Goal: Find specific page/section: Find specific page/section

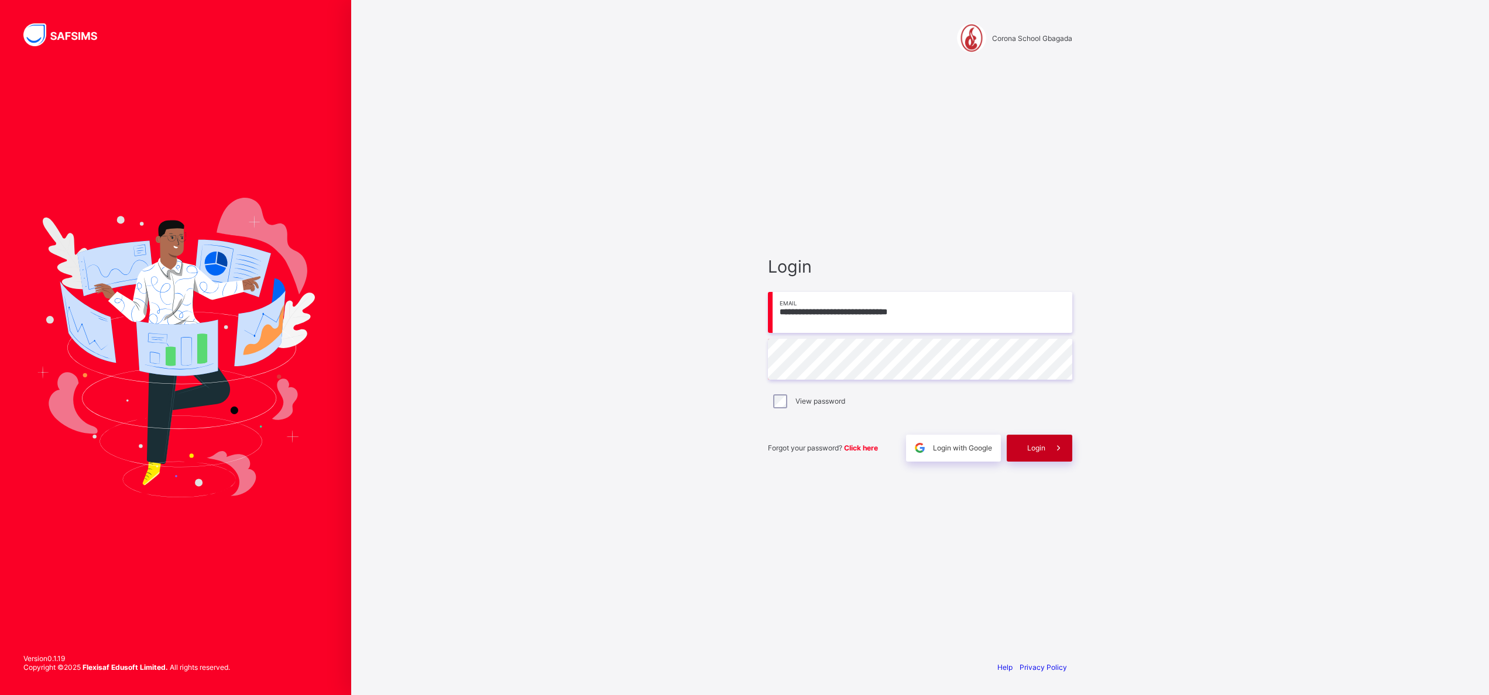
click at [1037, 444] on span "Login" at bounding box center [1036, 448] width 18 height 9
click at [1032, 441] on div "Login" at bounding box center [1040, 448] width 66 height 27
click at [1042, 453] on div "Login" at bounding box center [1040, 448] width 66 height 27
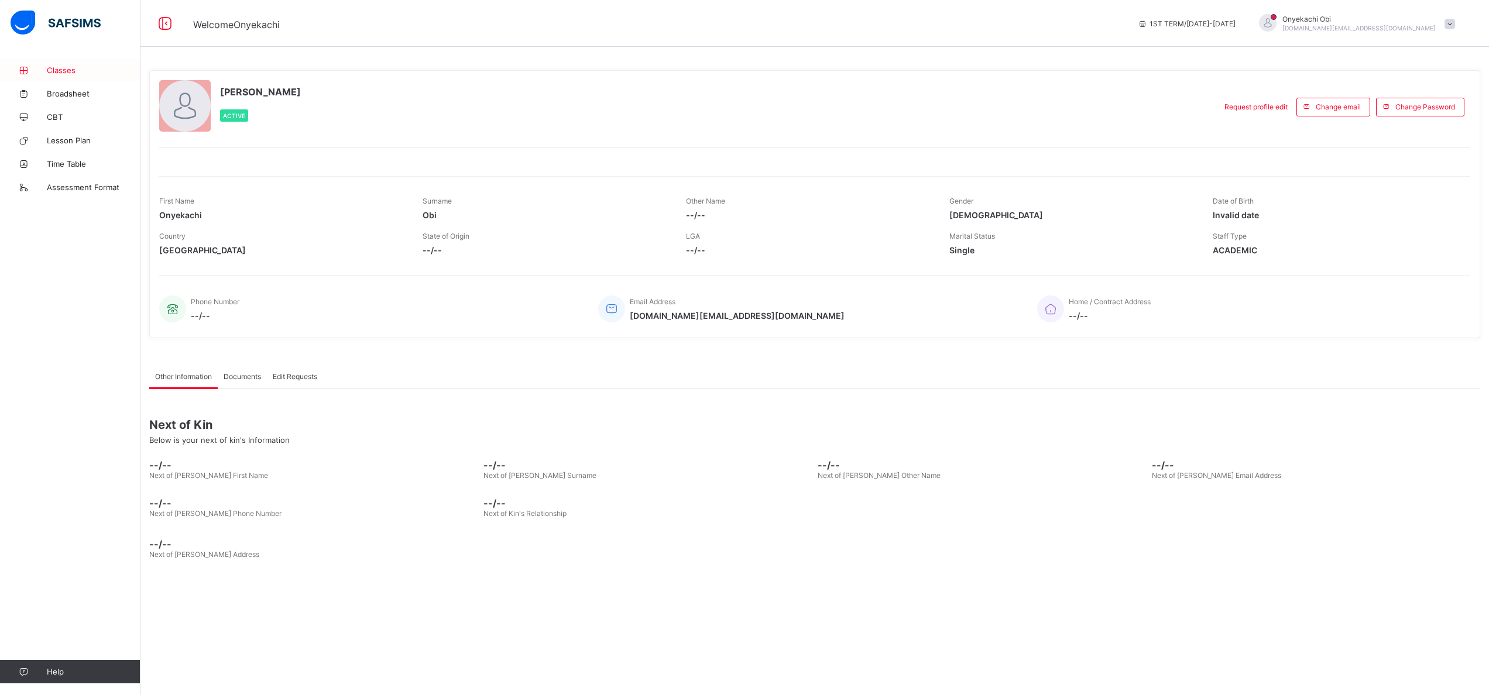
click at [71, 67] on span "Classes" at bounding box center [94, 70] width 94 height 9
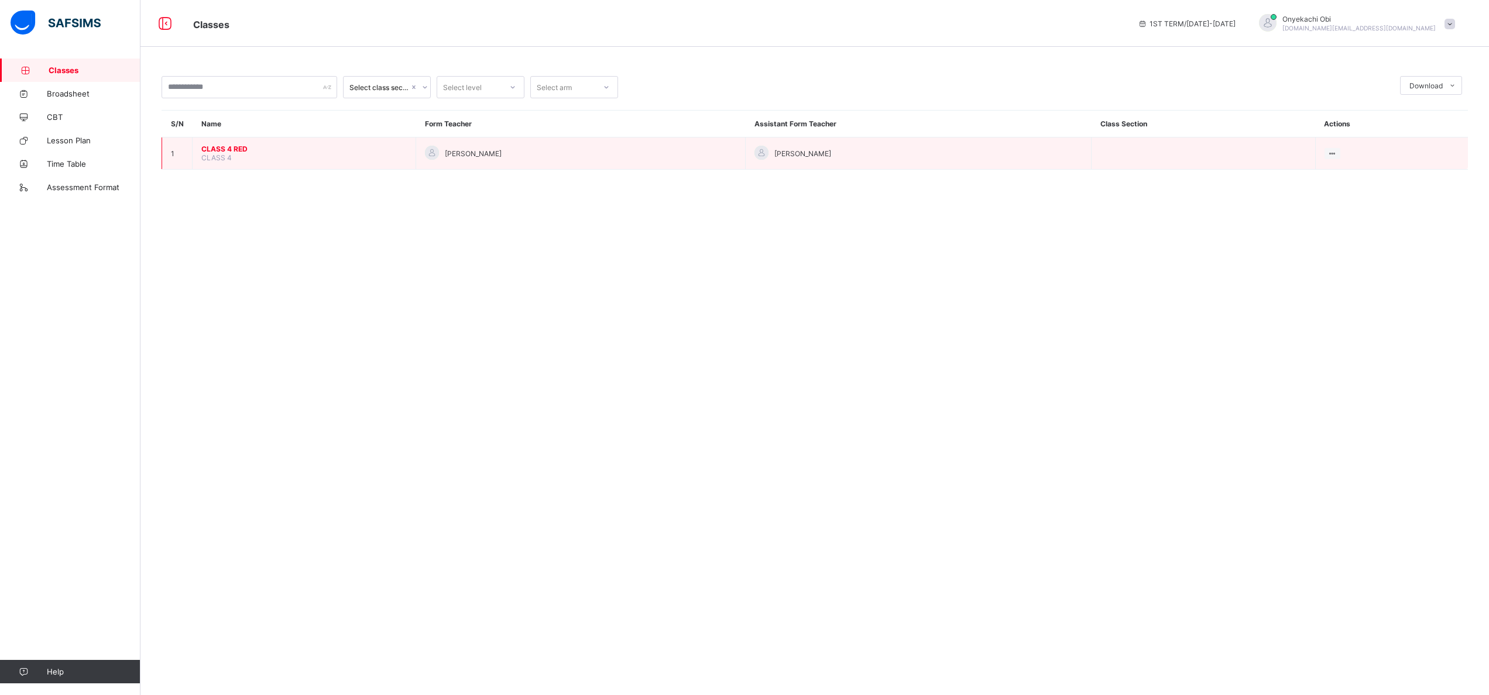
click at [238, 157] on td "CLASS 4 RED CLASS 4" at bounding box center [305, 154] width 224 height 32
click at [219, 153] on span "CLASS 4" at bounding box center [216, 157] width 30 height 9
click at [235, 154] on td "CLASS 4 RED CLASS 4" at bounding box center [305, 154] width 224 height 32
click at [207, 145] on span "CLASS 4 RED" at bounding box center [303, 149] width 205 height 9
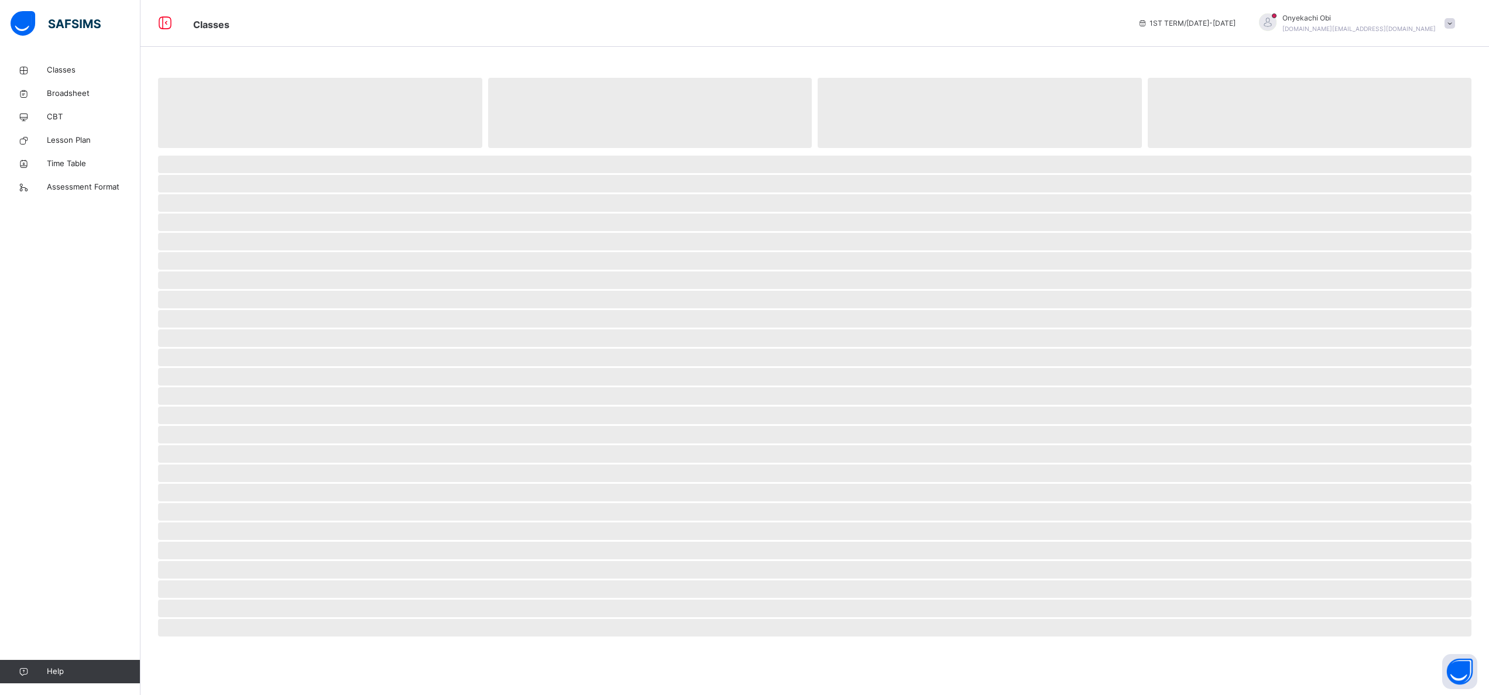
click at [207, 145] on span "‌" at bounding box center [320, 113] width 324 height 70
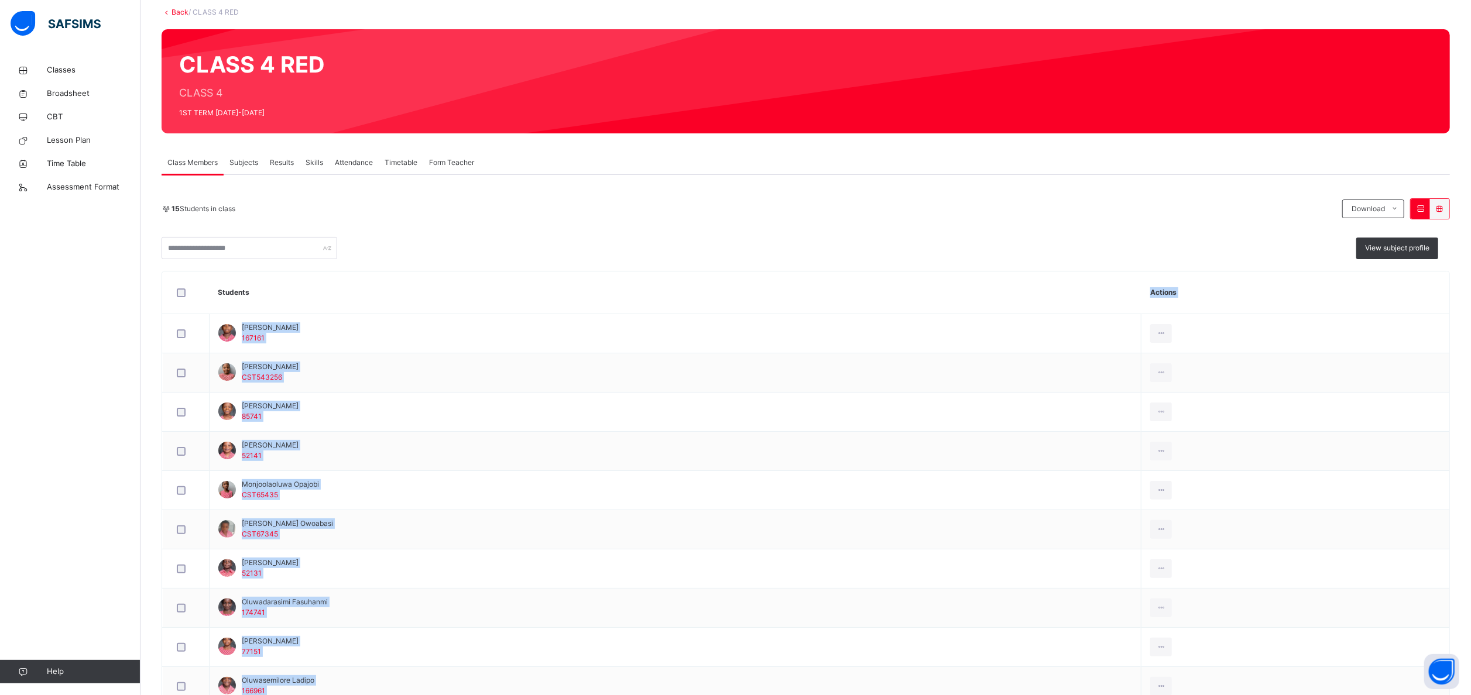
scroll to position [345, 0]
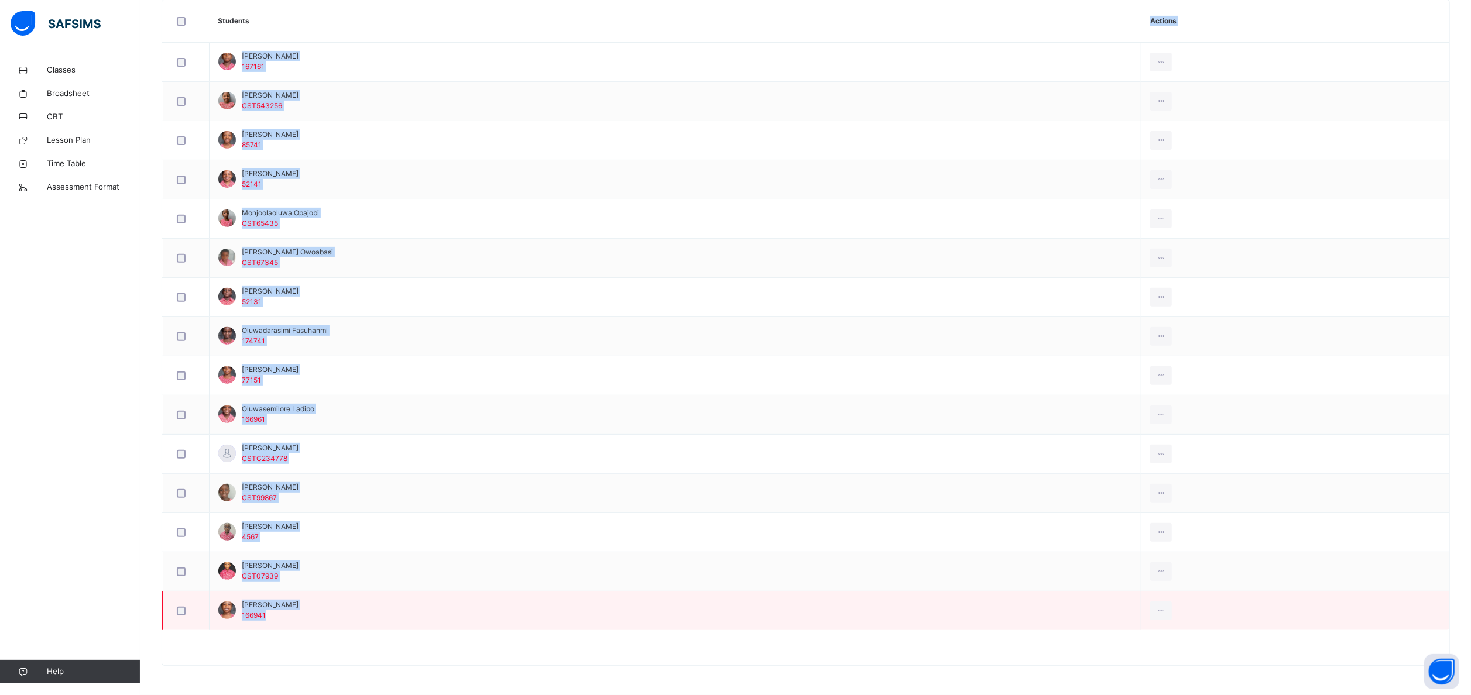
drag, startPoint x: 253, startPoint y: 378, endPoint x: 286, endPoint y: 616, distance: 240.5
click at [286, 616] on table "Students Actions Alexander Christain-edobor 167161 Amirah Odunuga CST543256 Kar…" at bounding box center [805, 315] width 1287 height 630
copy table "Actions Alexander Christain-edobor 167161 Amirah Odunuga CST543256 Karina Enebe…"
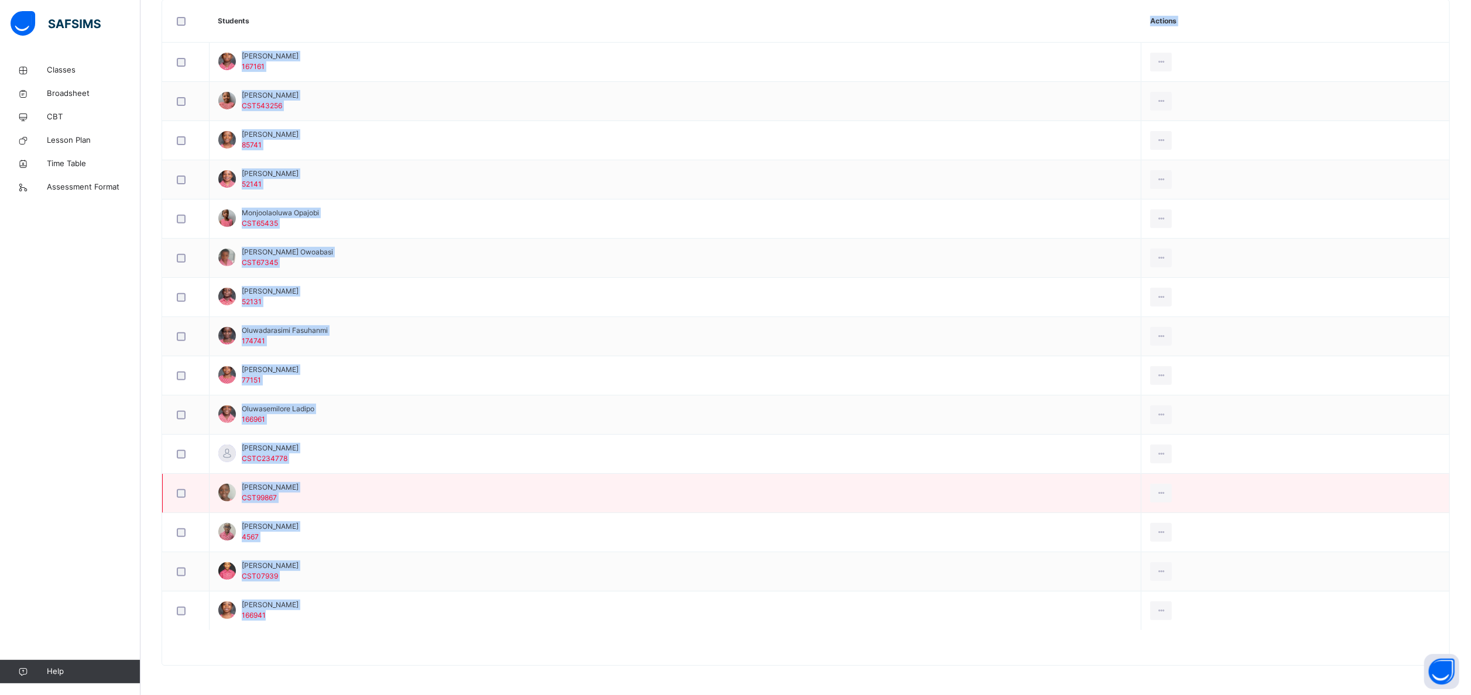
scroll to position [246, 0]
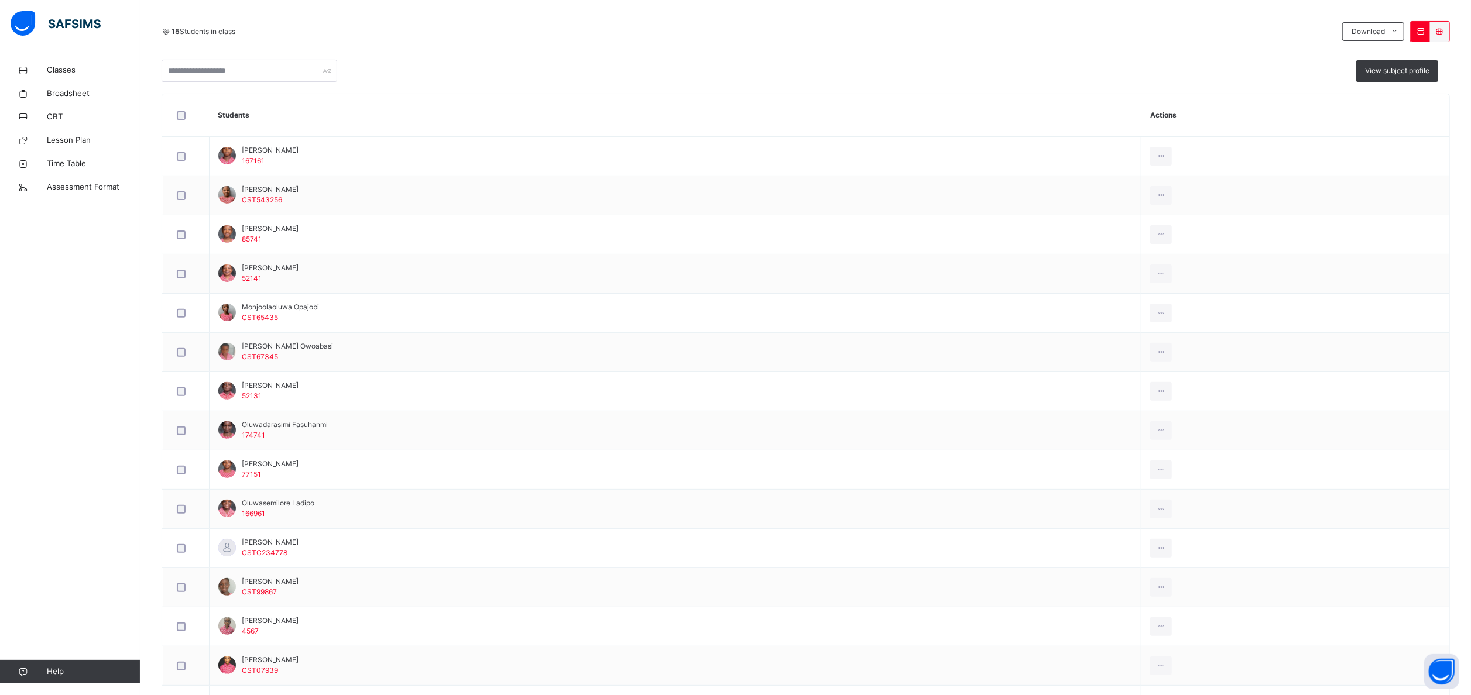
click at [562, 50] on div "15 Students in class Download Pdf Report Excel Report View subject profile" at bounding box center [806, 51] width 1288 height 61
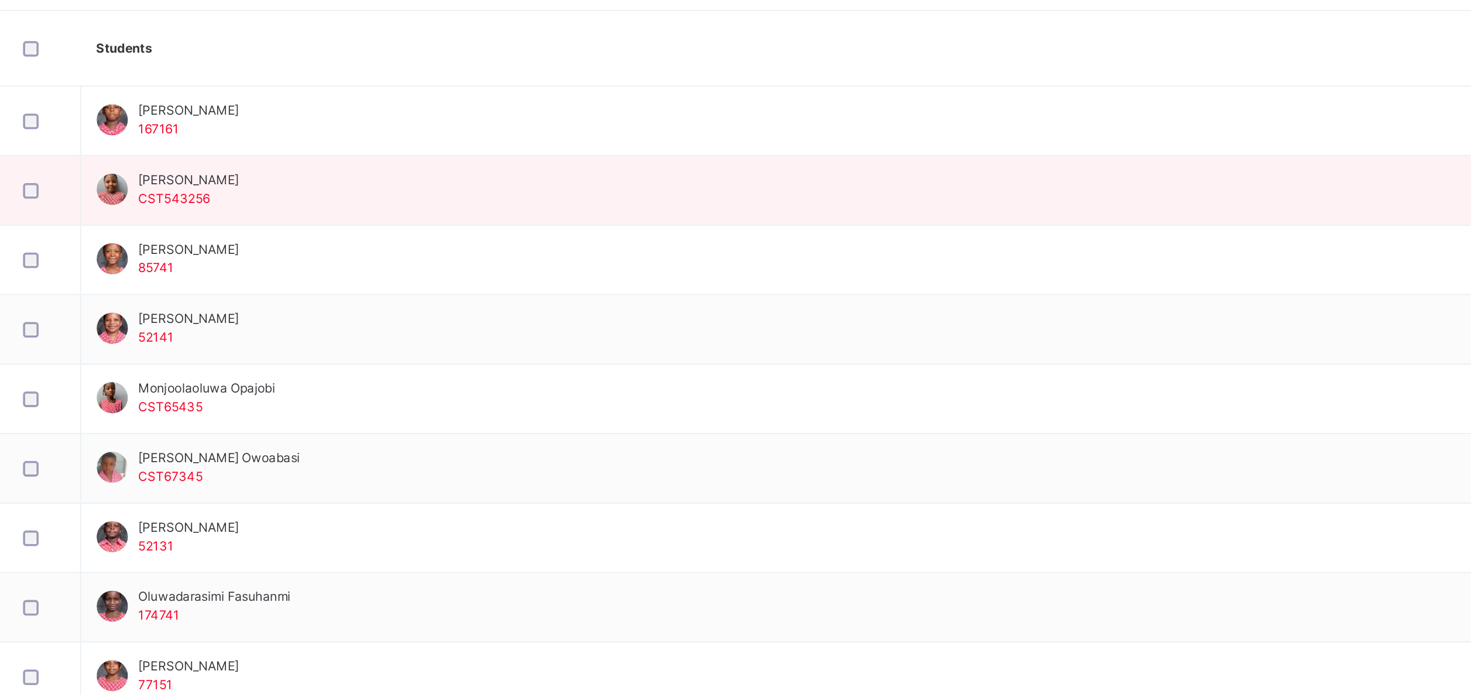
scroll to position [50, 0]
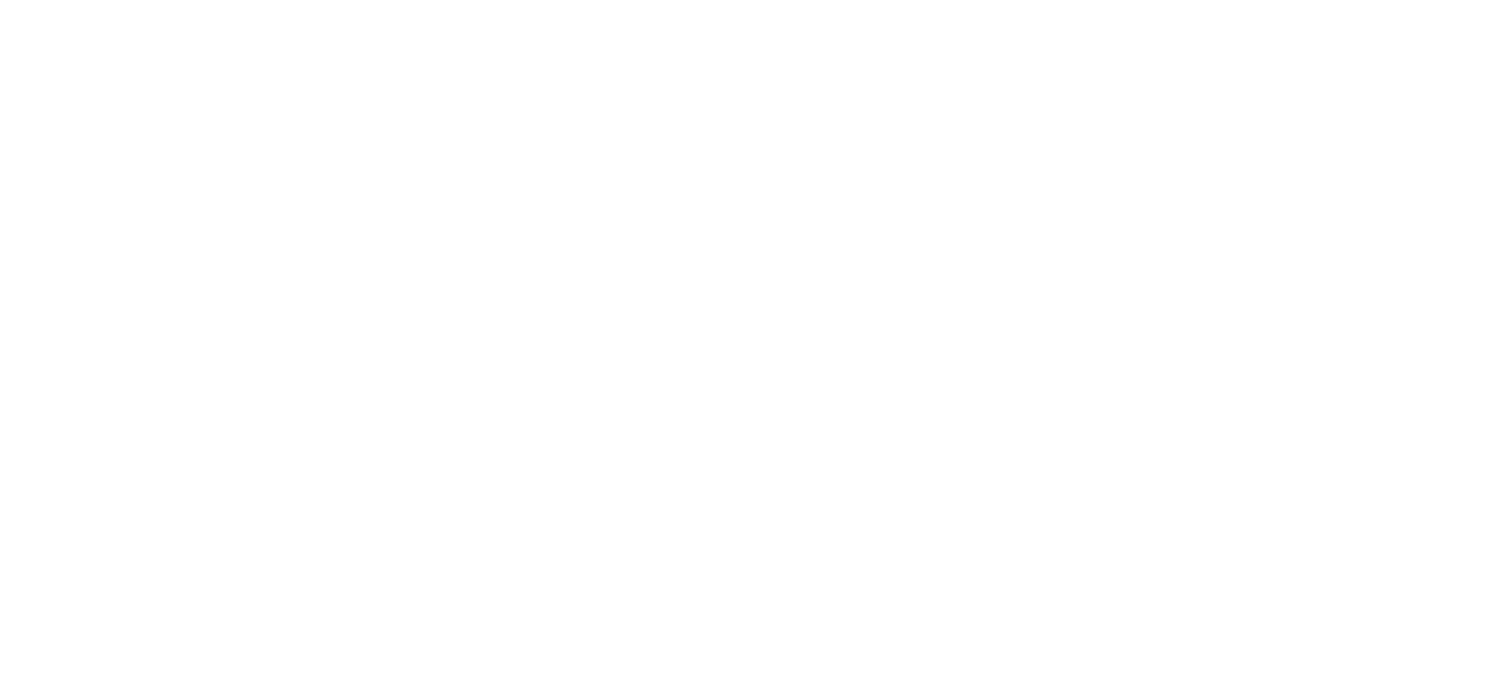
drag, startPoint x: 164, startPoint y: 314, endPoint x: 194, endPoint y: 285, distance: 41.8
click at [194, 285] on div "Select class section Select level Select arm Download Pdf Report Excel Report S…" at bounding box center [814, 347] width 1348 height 695
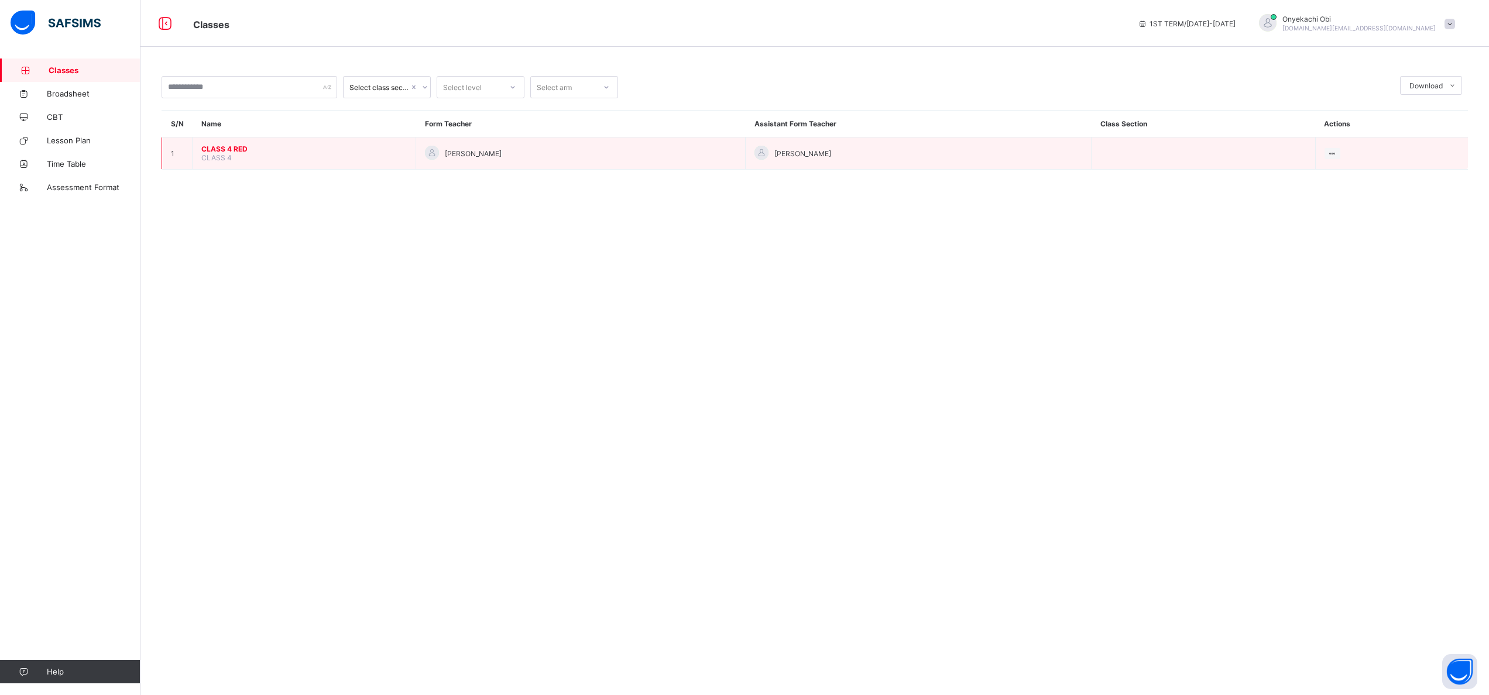
click at [235, 160] on td "CLASS 4 RED CLASS 4" at bounding box center [305, 154] width 224 height 32
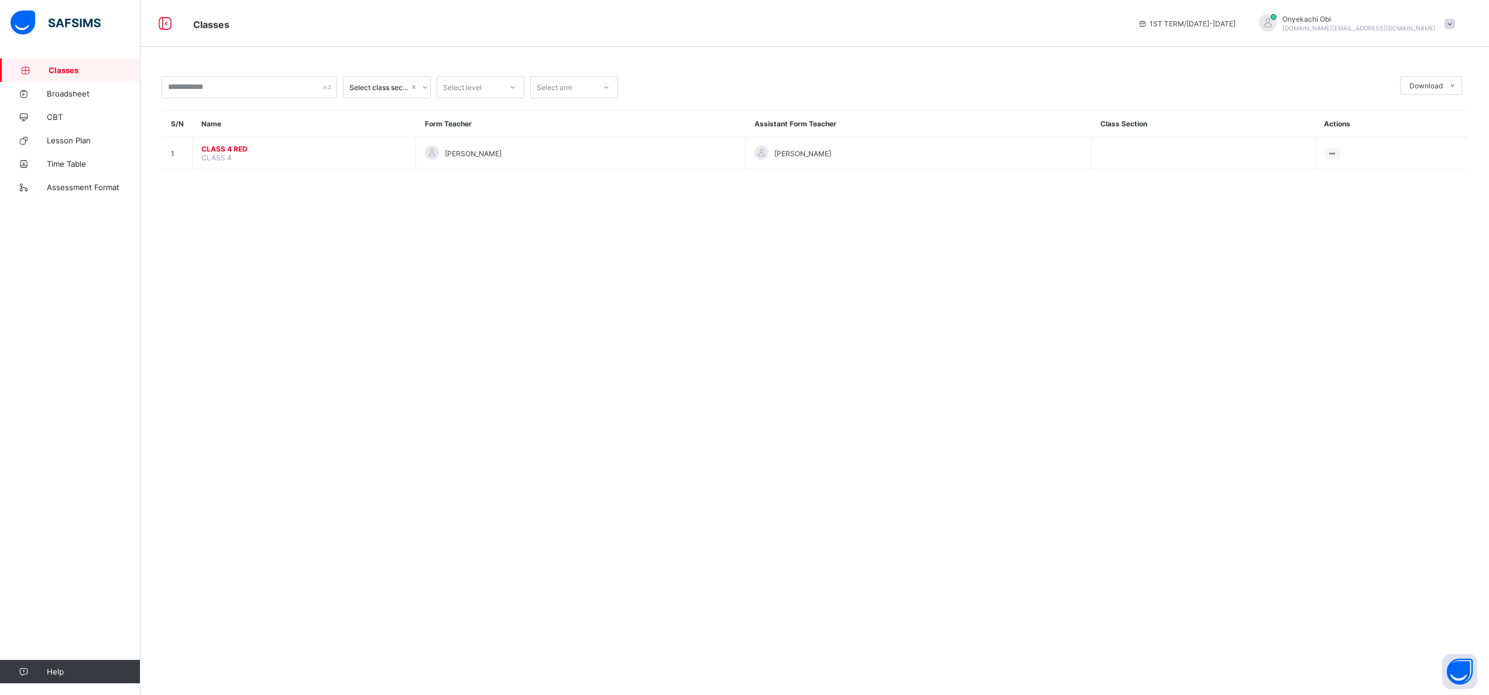
click at [370, 446] on div "Select class section Select level Select arm Download Pdf Report Excel Report S…" at bounding box center [814, 347] width 1348 height 695
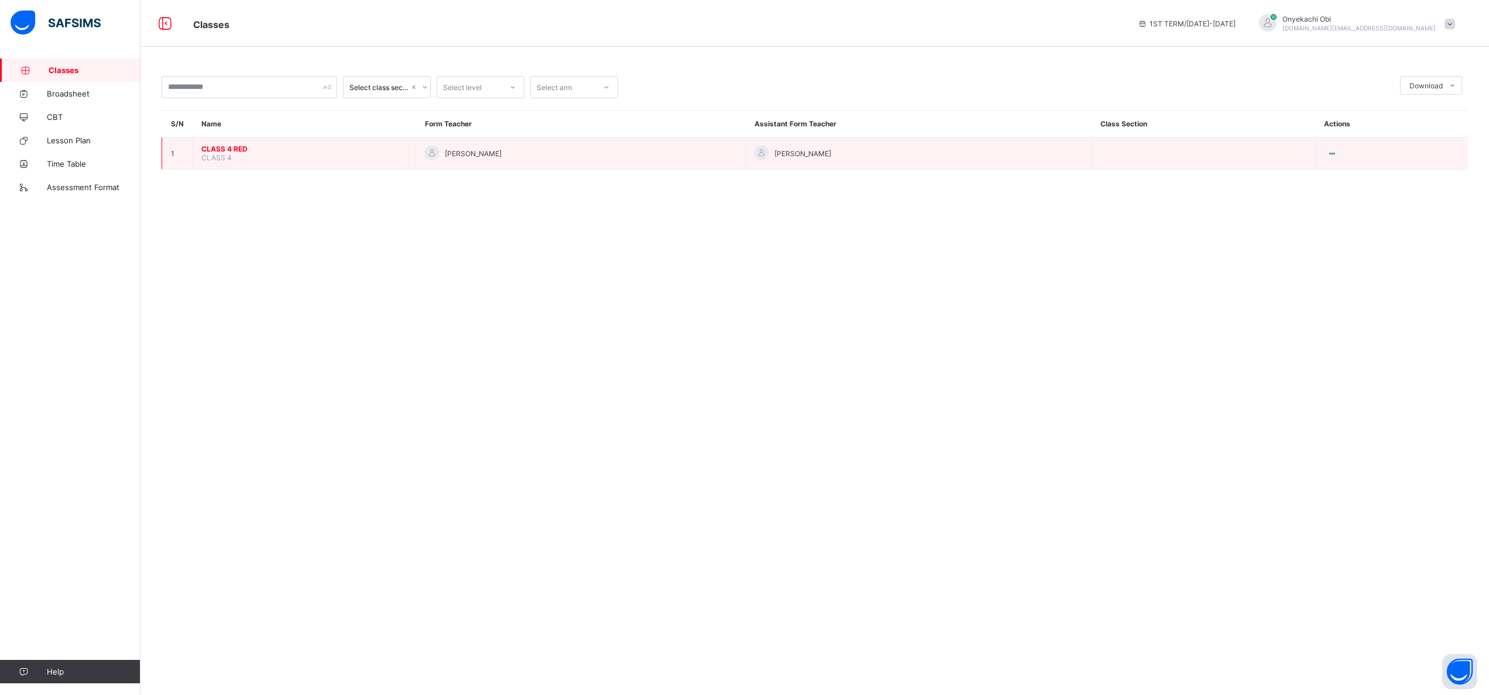
click at [263, 164] on td "CLASS 4 RED CLASS 4" at bounding box center [305, 154] width 224 height 32
click at [211, 157] on span "CLASS 4" at bounding box center [216, 157] width 30 height 9
click at [235, 153] on td "CLASS 4 RED CLASS 4" at bounding box center [305, 154] width 224 height 32
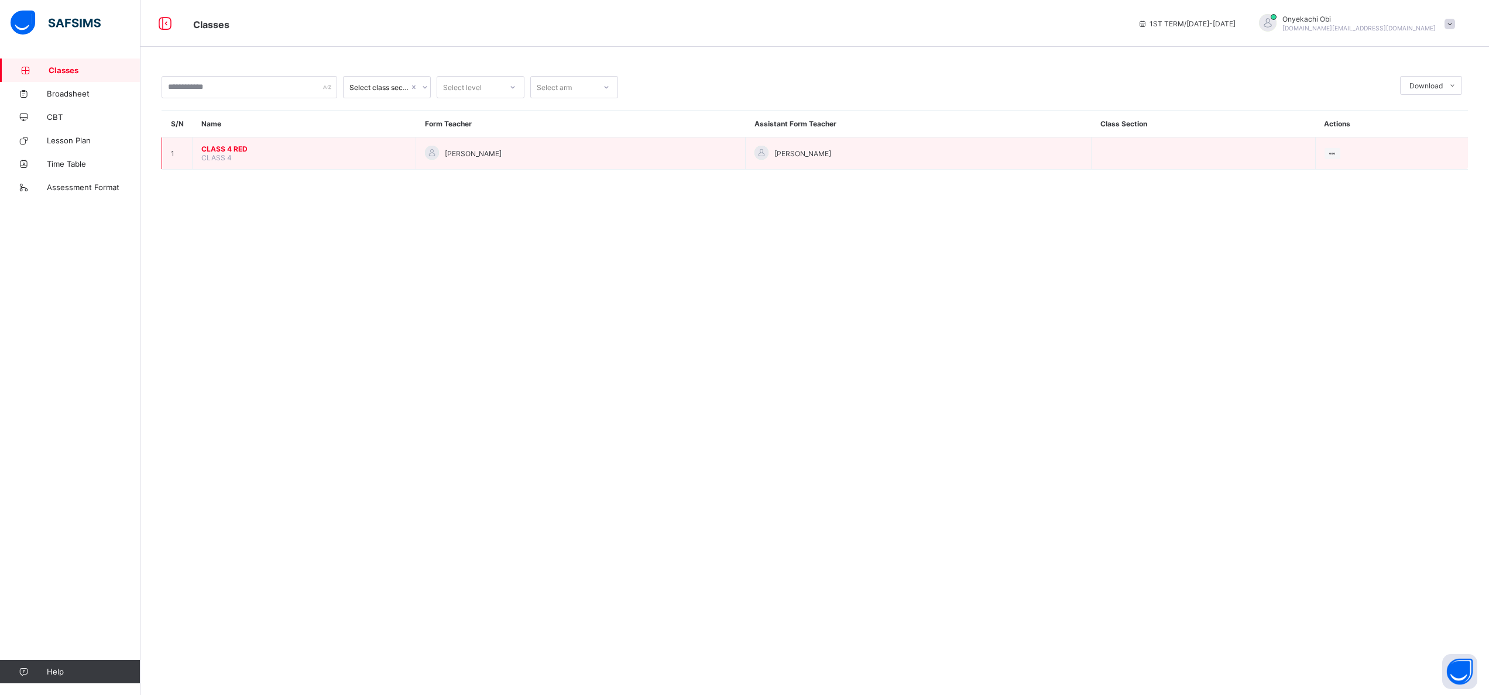
click at [235, 153] on td "CLASS 4 RED CLASS 4" at bounding box center [305, 154] width 224 height 32
drag, startPoint x: 235, startPoint y: 153, endPoint x: 324, endPoint y: 151, distance: 89.0
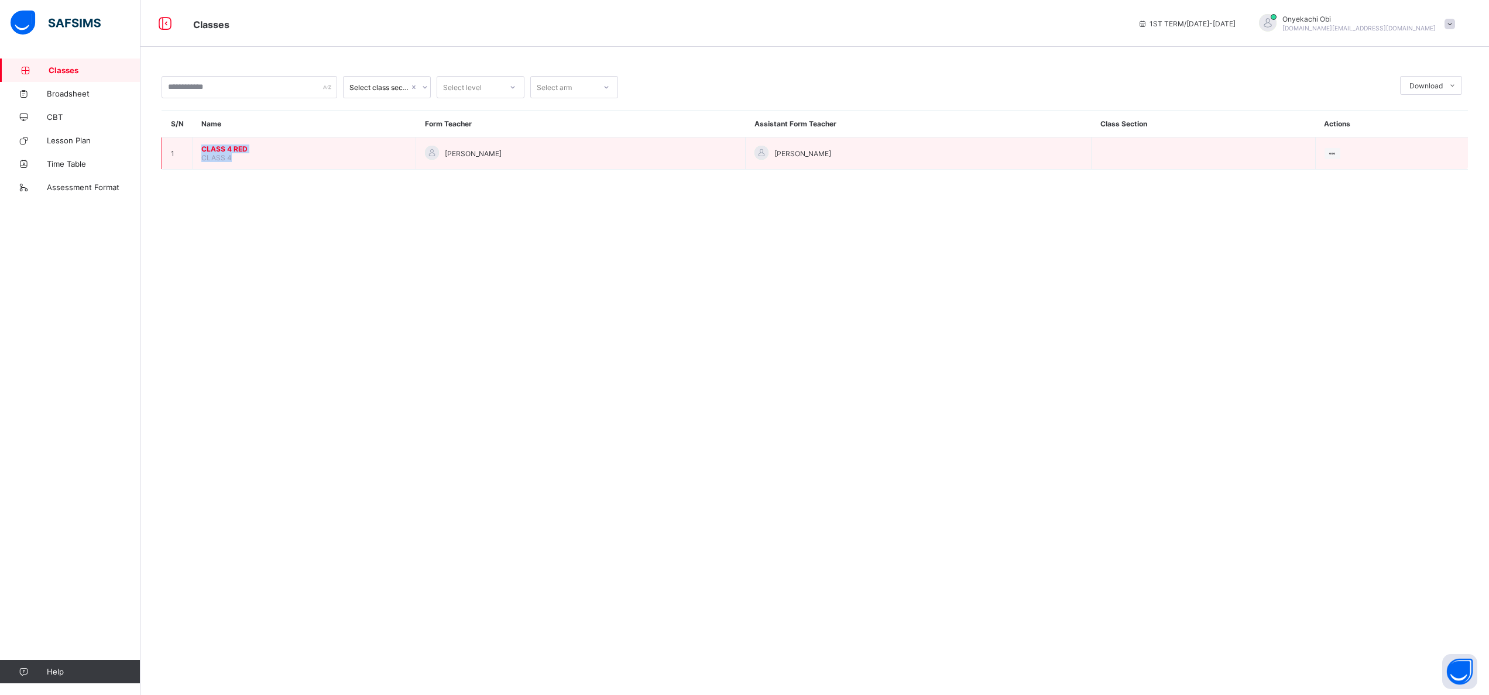
click at [324, 151] on span "CLASS 4 RED" at bounding box center [303, 149] width 205 height 9
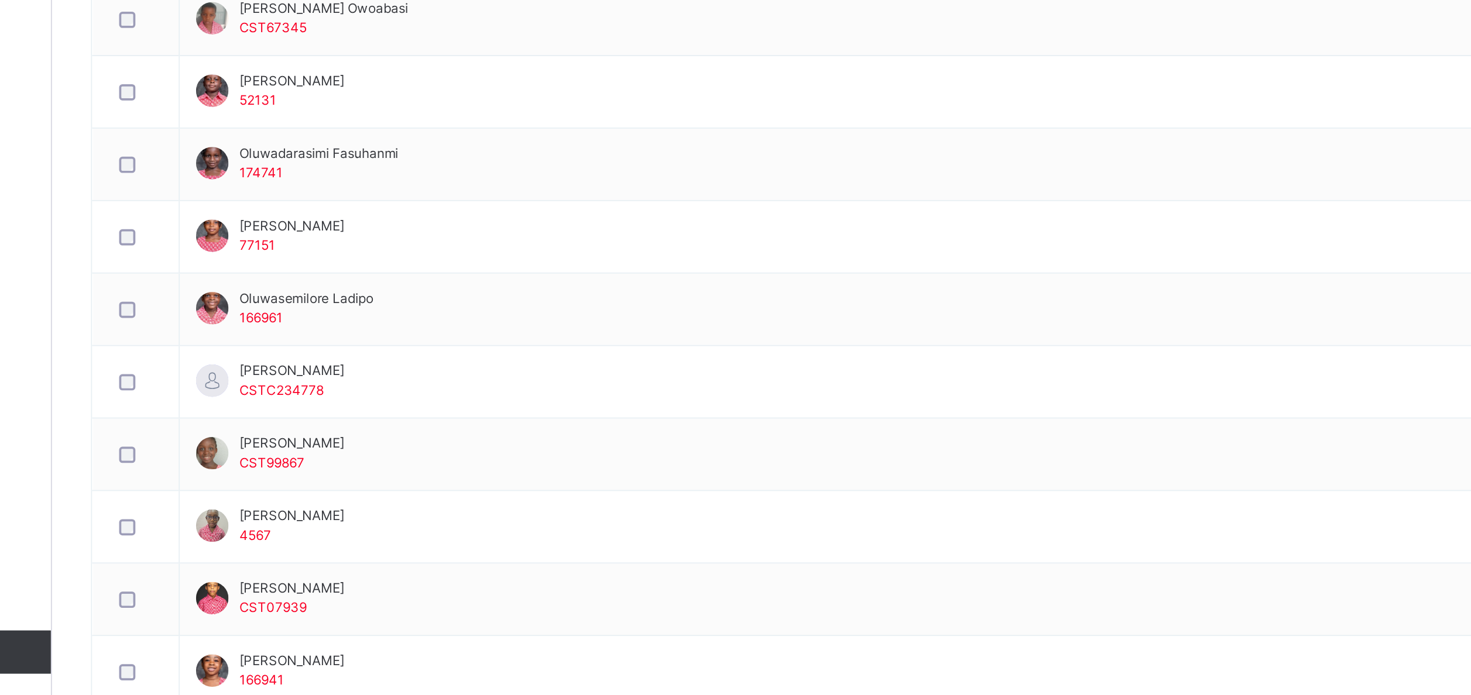
scroll to position [345, 0]
